Goal: Check status: Check status

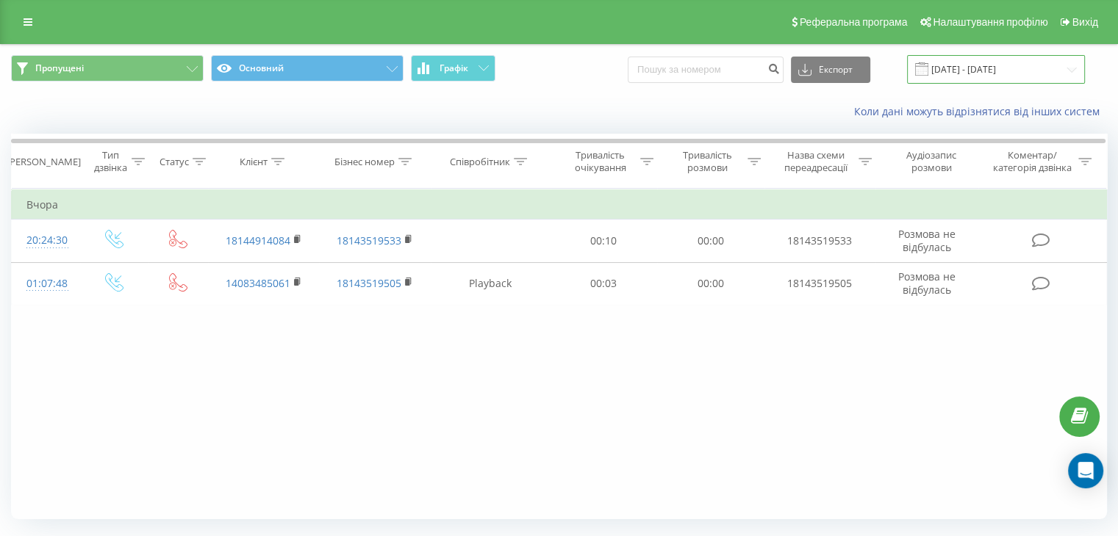
click at [975, 74] on input "[DATE] - [DATE]" at bounding box center [996, 69] width 178 height 29
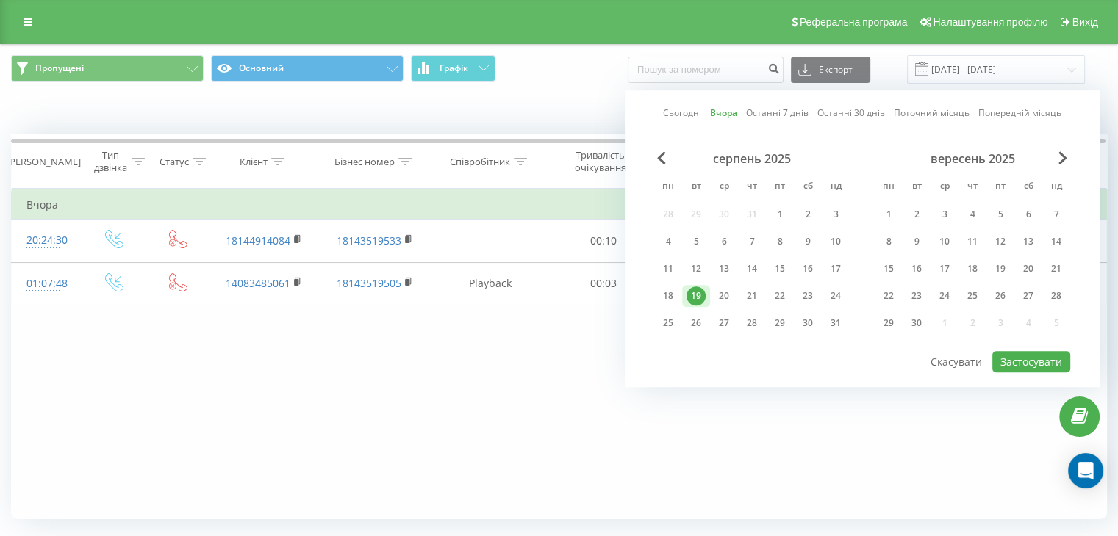
click at [690, 295] on div "19" at bounding box center [695, 296] width 19 height 19
click at [717, 295] on div "20" at bounding box center [723, 296] width 19 height 19
click at [1040, 362] on button "Застосувати" at bounding box center [1031, 361] width 78 height 21
type input "19.08.2025 - 20.08.2025"
